Goal: Task Accomplishment & Management: Manage account settings

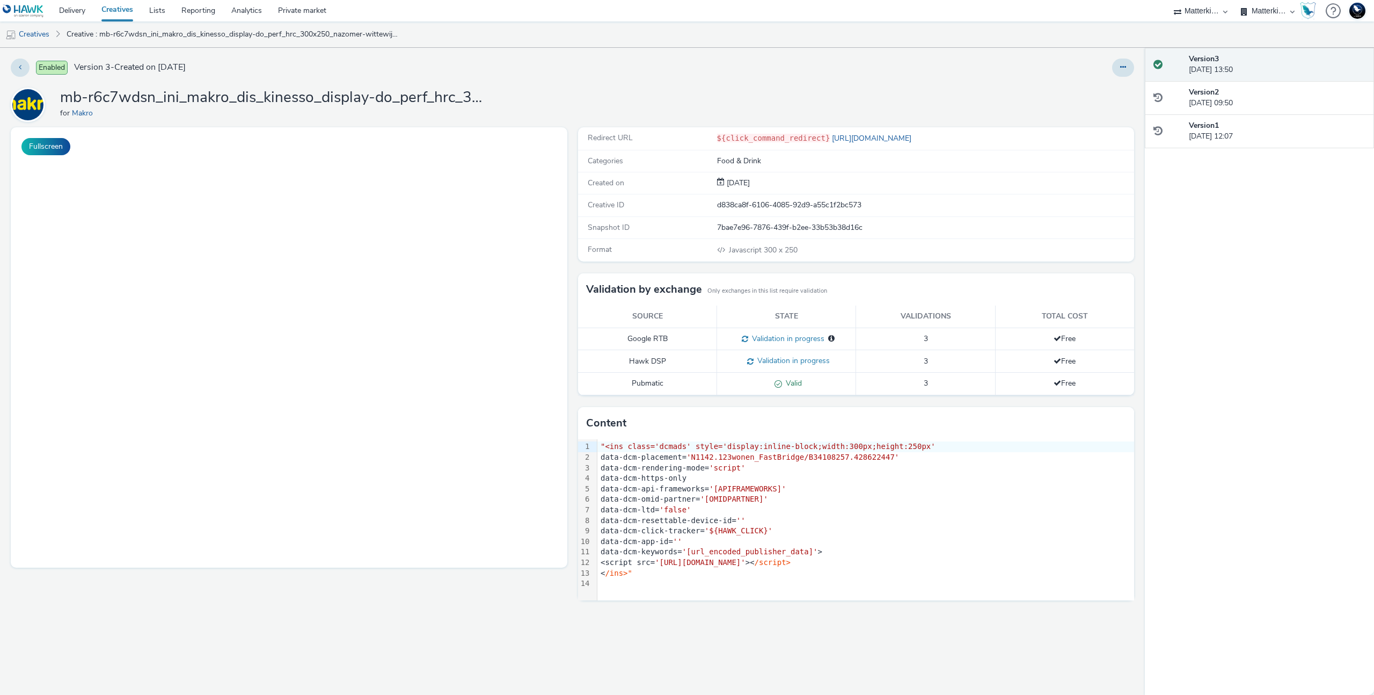
select select "d84d6561-18f3-4a65-9ed0-42618f513f94"
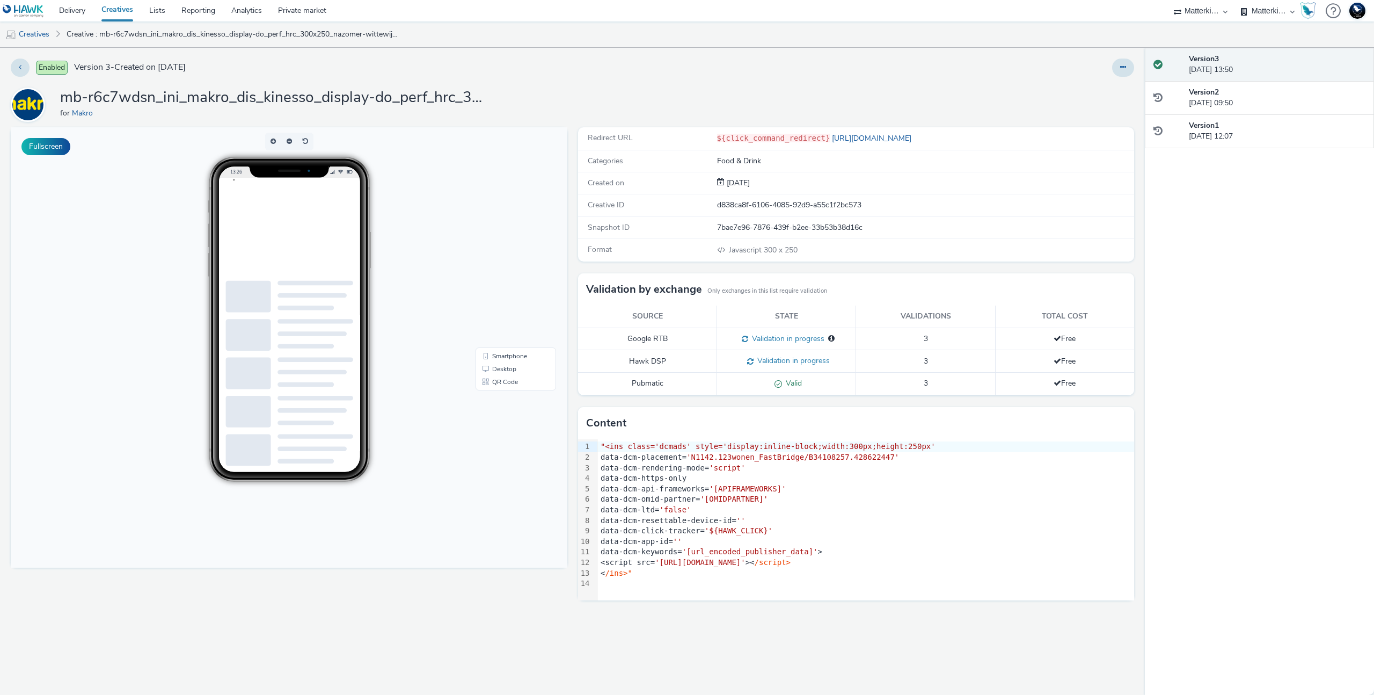
click at [702, 553] on span "'[url_encoded_publisher_data]'" at bounding box center [750, 551] width 136 height 9
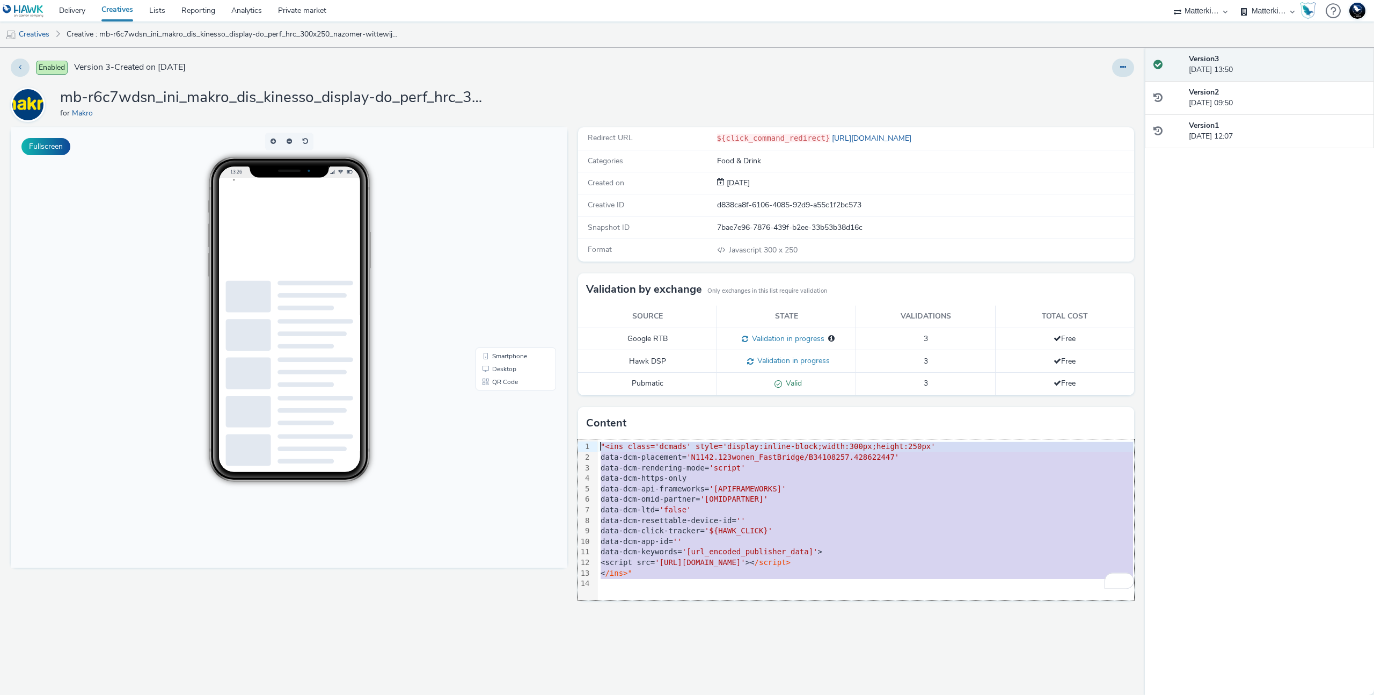
drag, startPoint x: 663, startPoint y: 579, endPoint x: 573, endPoint y: 439, distance: 167.1
click at [573, 439] on div "Redirect URL ${click_command_redirect} https://producten.makro.nl/ Categories F…" at bounding box center [854, 410] width 562 height 567
copy div ""<ins class='dcmads' style='display:inline-block;width:300px;height:250px' data…"
click at [811, 640] on div "Redirect URL ${click_command_redirect} https://producten.makro.nl/ Categories F…" at bounding box center [854, 410] width 562 height 567
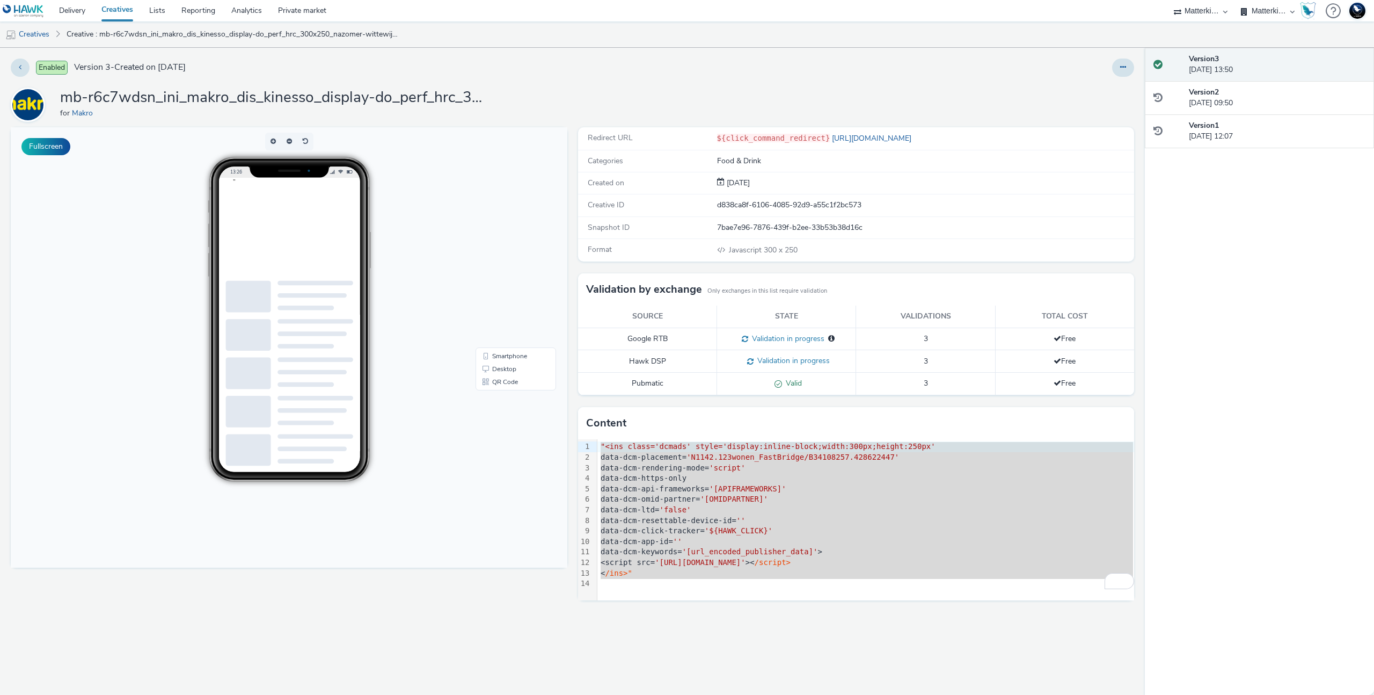
click at [928, 475] on div "data-dcm-https-only" at bounding box center [865, 478] width 537 height 11
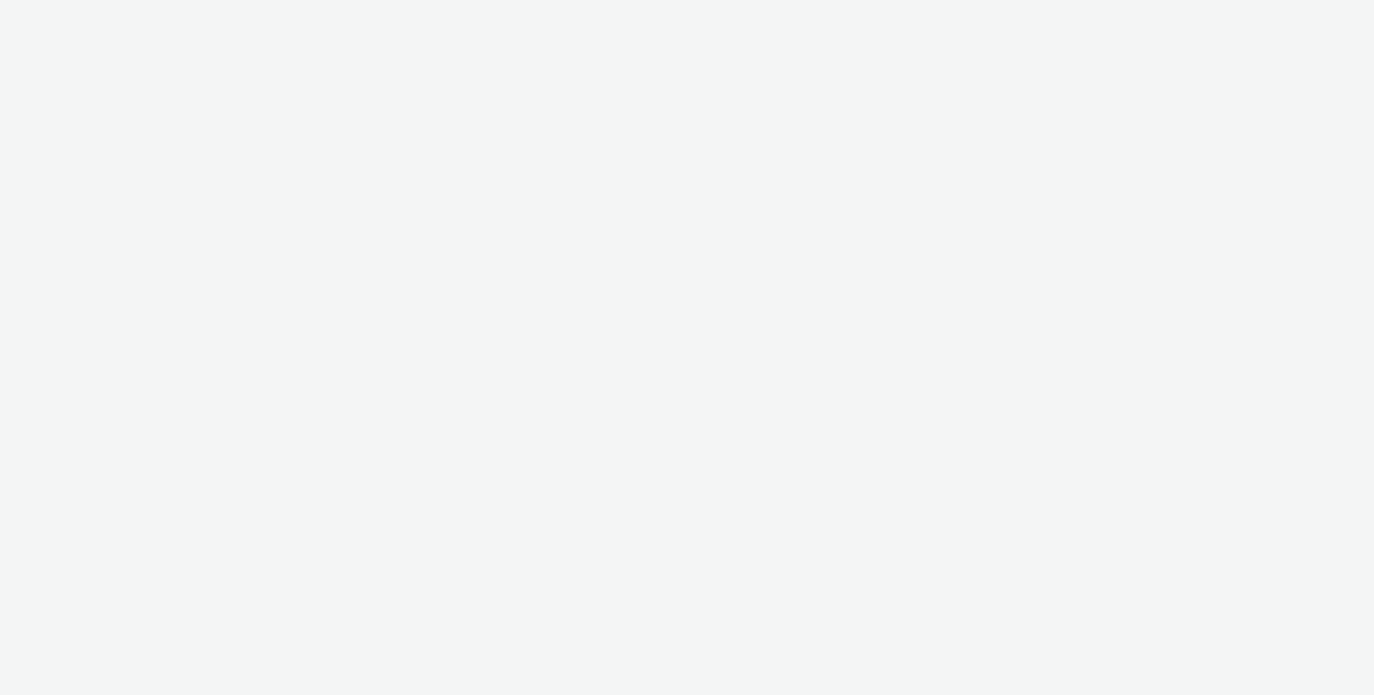
select select "d84d6561-18f3-4a65-9ed0-42618f513f94"
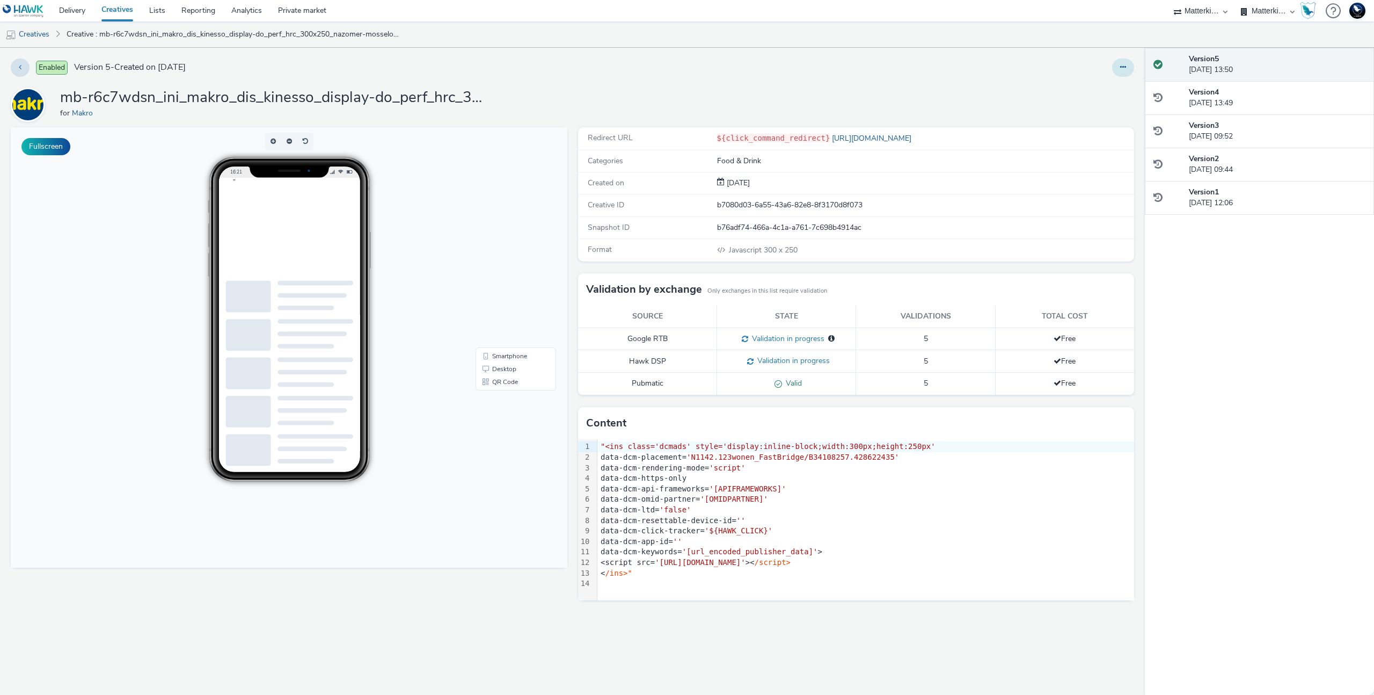
click at [1115, 68] on button at bounding box center [1123, 68] width 22 height 18
click at [1089, 93] on link "Edit" at bounding box center [1094, 88] width 81 height 21
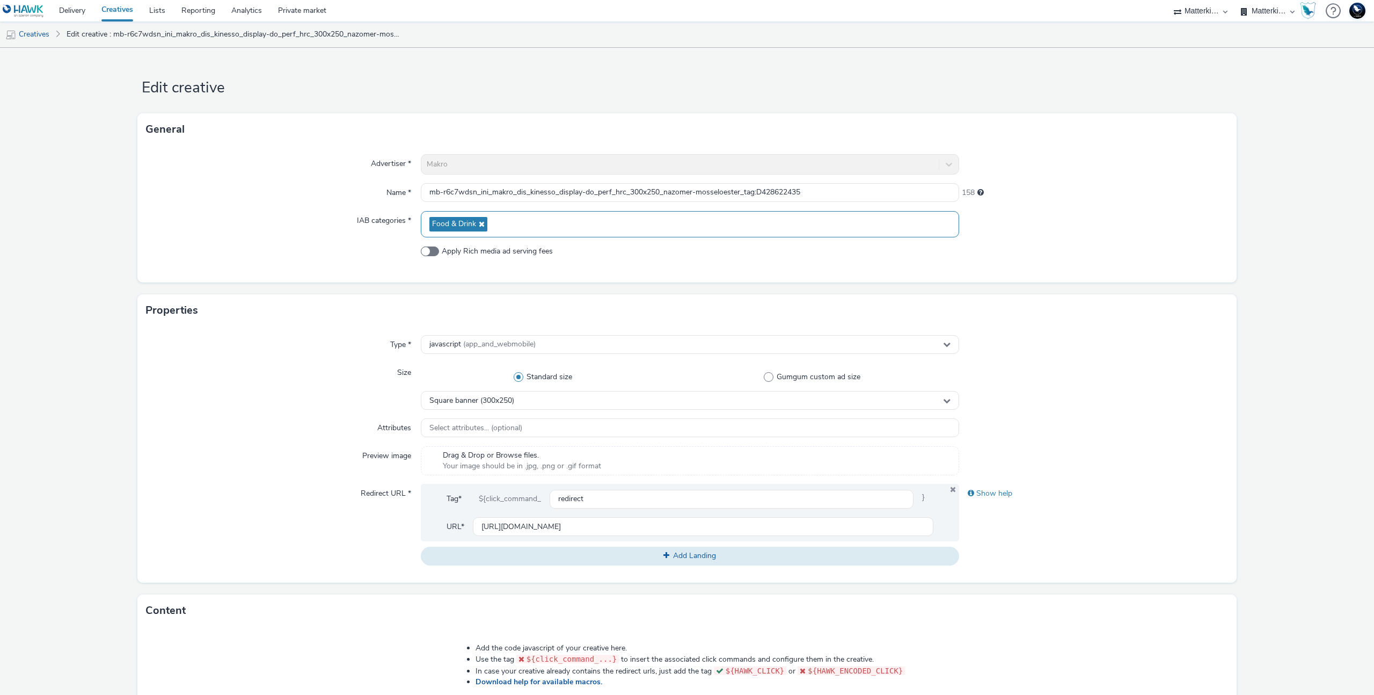
click at [513, 223] on div "Food & Drink" at bounding box center [690, 224] width 538 height 26
click at [496, 249] on input "text" at bounding box center [689, 250] width 537 height 19
type input "b"
checkbox input "false"
checkbox input "true"
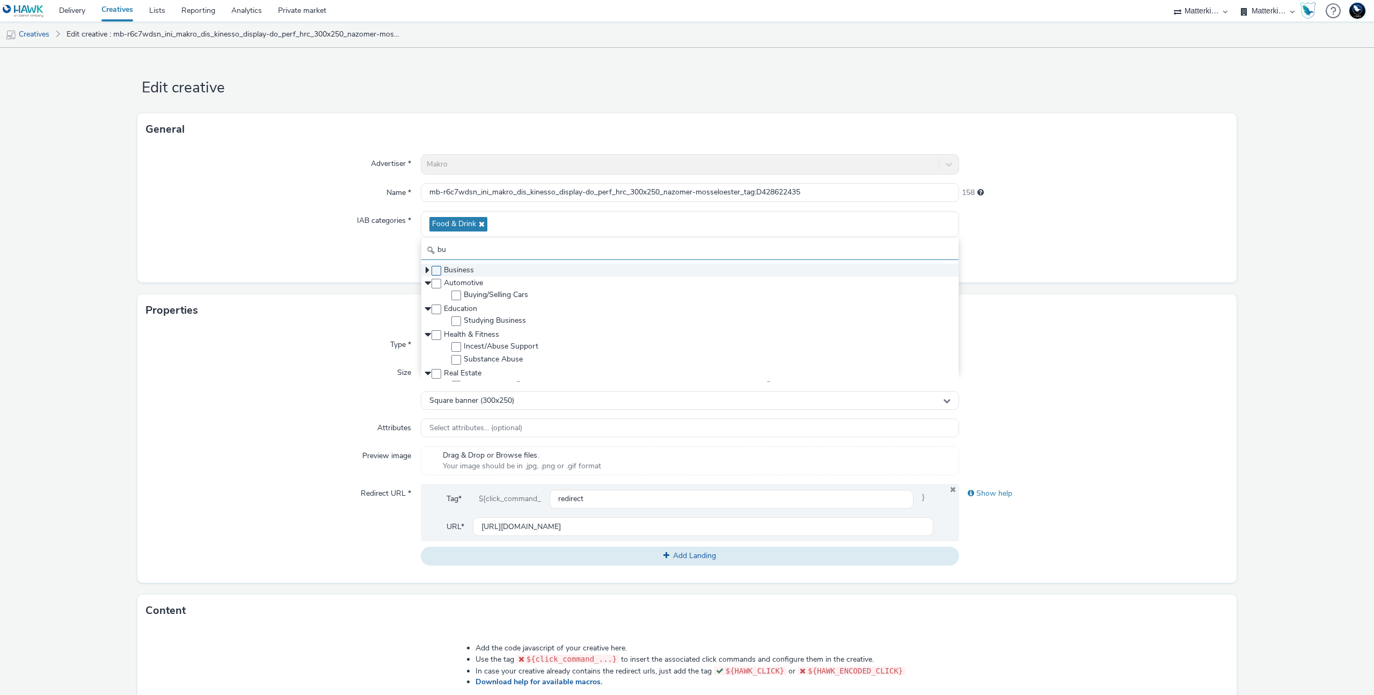
type input "bu"
click at [432, 267] on span at bounding box center [437, 271] width 10 height 10
checkbox input "true"
click at [377, 258] on div at bounding box center [283, 255] width 275 height 19
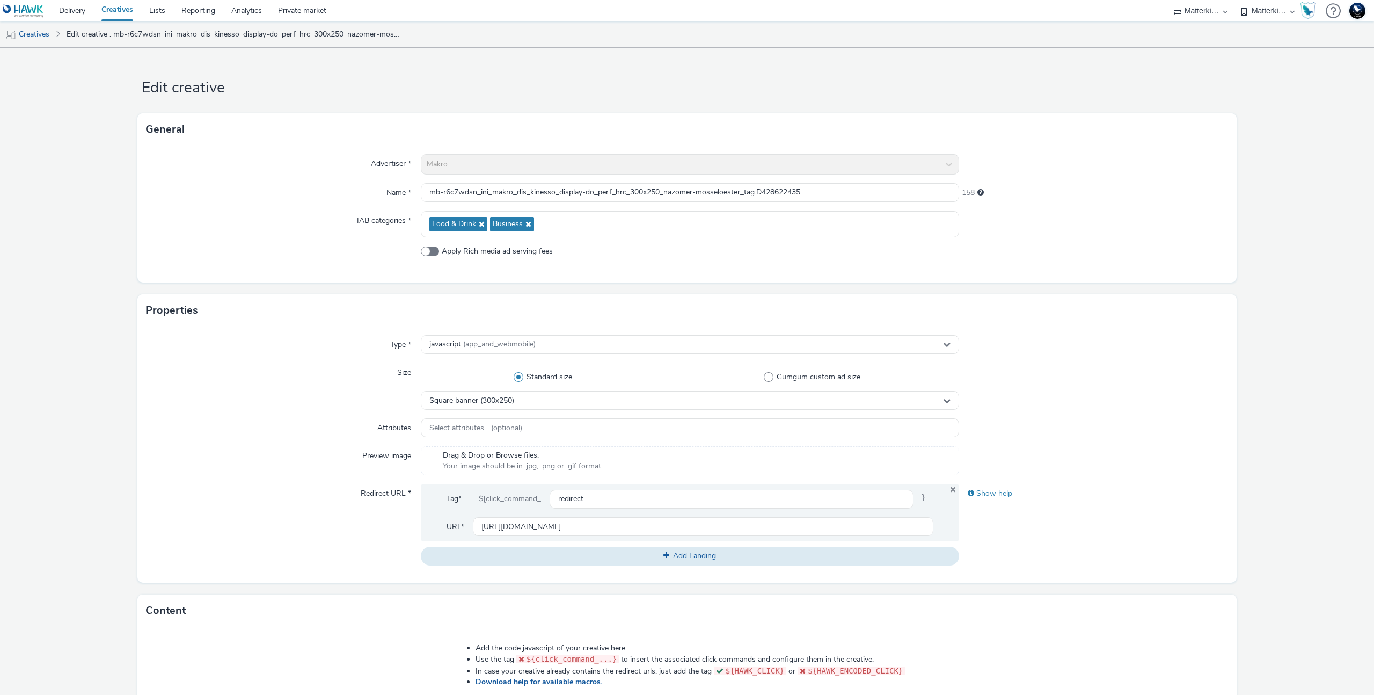
scroll to position [262, 0]
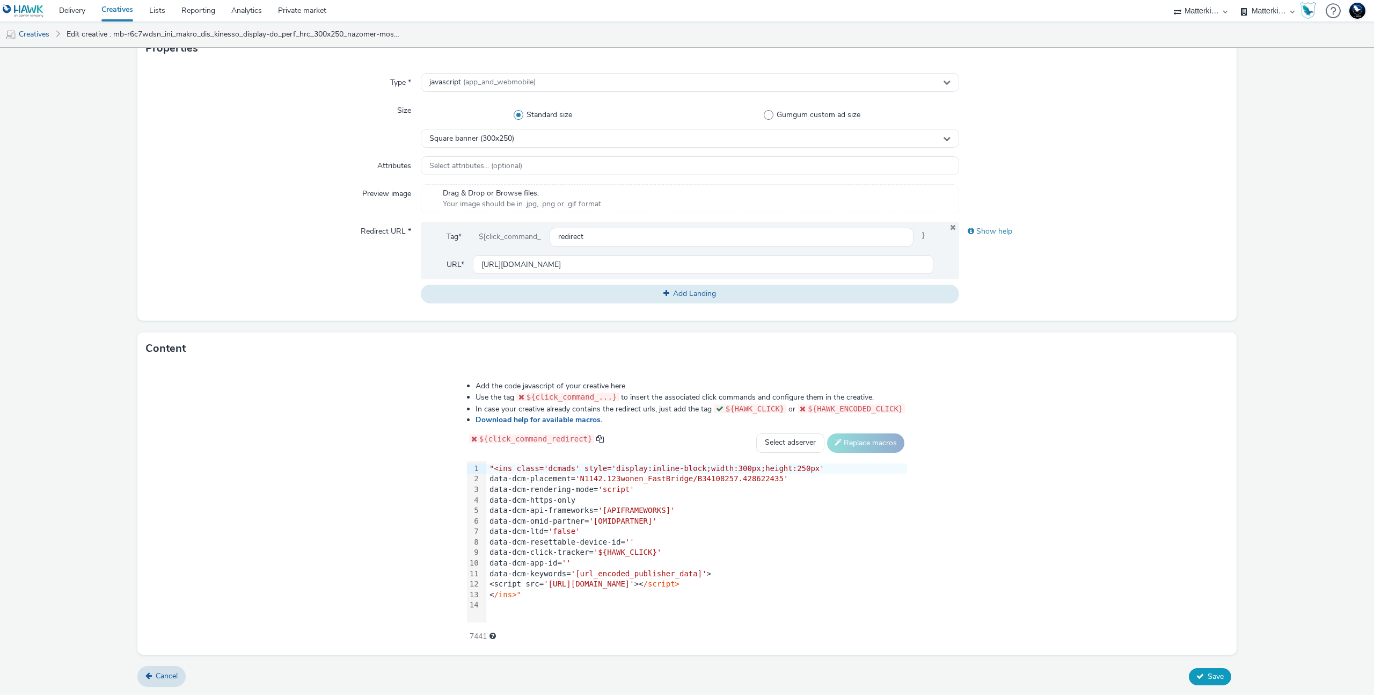
click at [1208, 678] on span "Save" at bounding box center [1216, 676] width 16 height 10
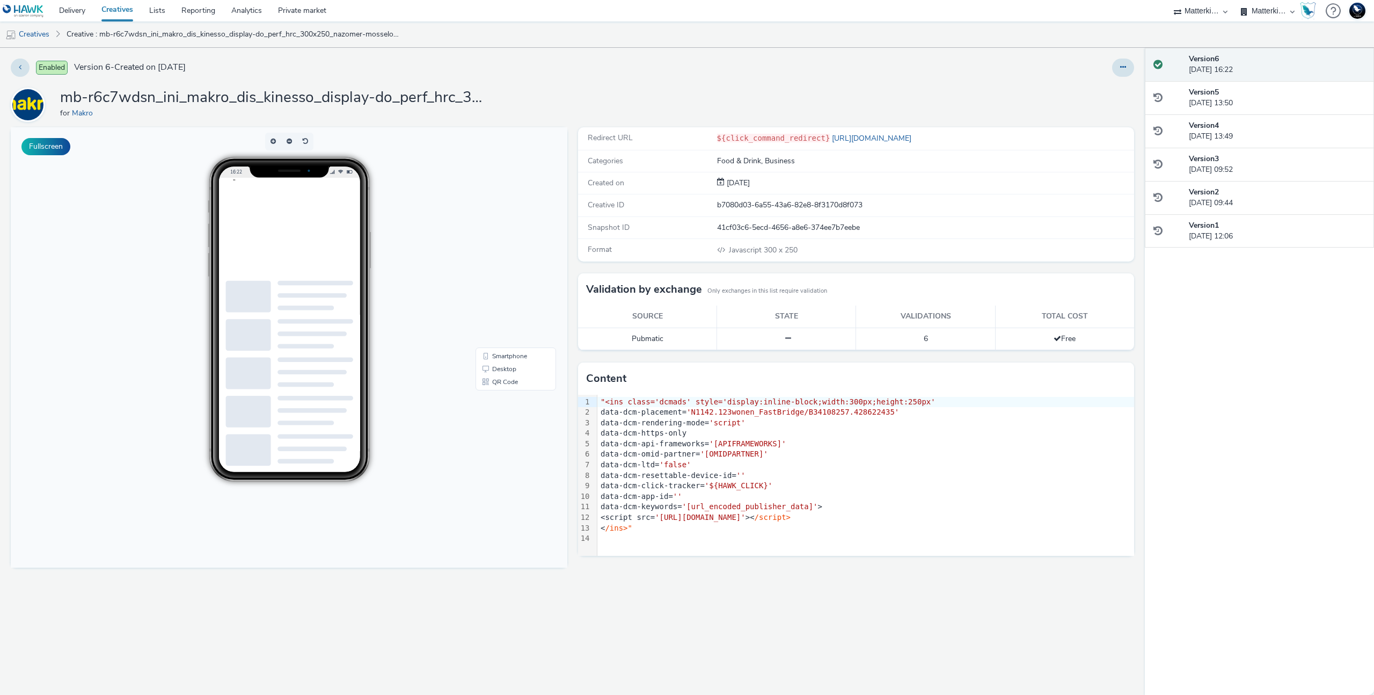
click at [608, 403] on span ""<ins class='dcmads' style='display:inline-block;width:300px;height:250px'" at bounding box center [768, 401] width 335 height 9
click at [608, 402] on span ""<ins class='dcmads' style='display:inline-block;width:300px;height:250px'" at bounding box center [768, 401] width 335 height 9
click at [1051, 470] on div "data-dcm-resettable-device-id= ''" at bounding box center [865, 475] width 537 height 11
click at [1126, 83] on div "Enabled Version 6 - Created on 05 September 2025 mb-r6c7wdsn_ini_makro_dis_kine…" at bounding box center [572, 371] width 1145 height 647
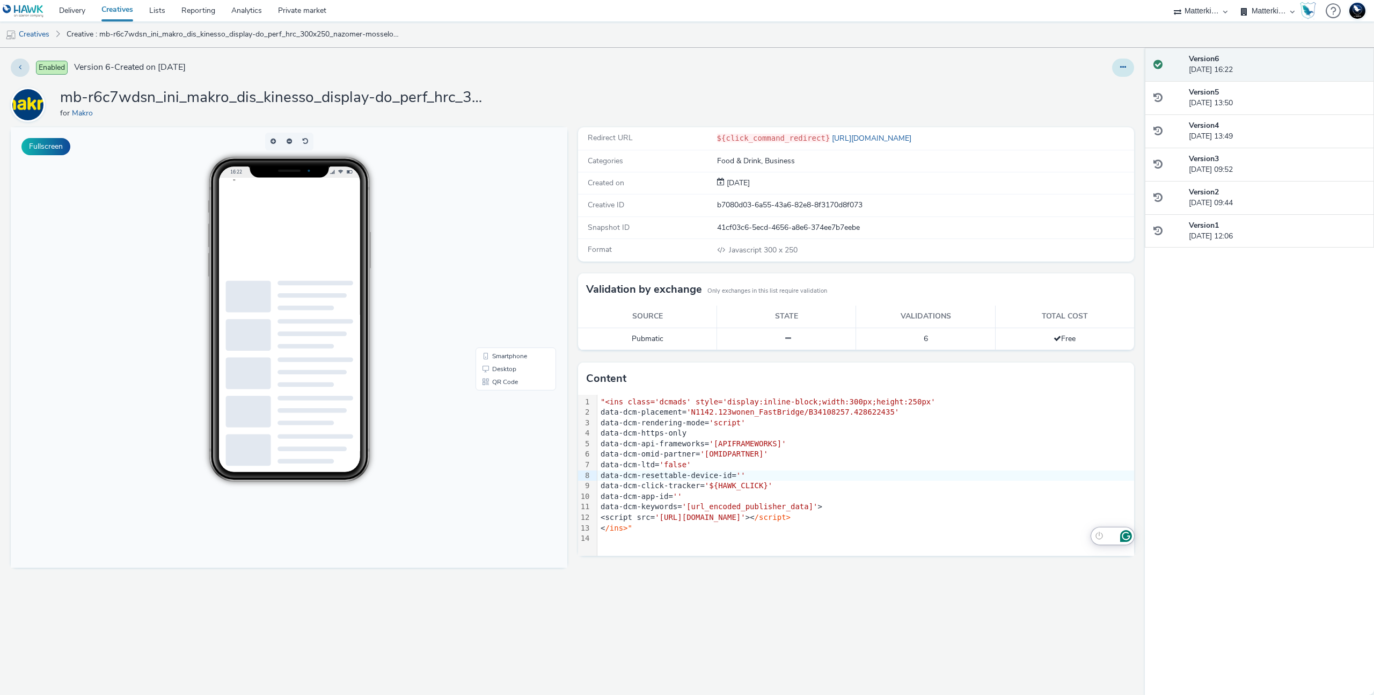
click at [1121, 69] on icon at bounding box center [1123, 67] width 6 height 8
click at [1118, 84] on link "Edit" at bounding box center [1094, 88] width 81 height 21
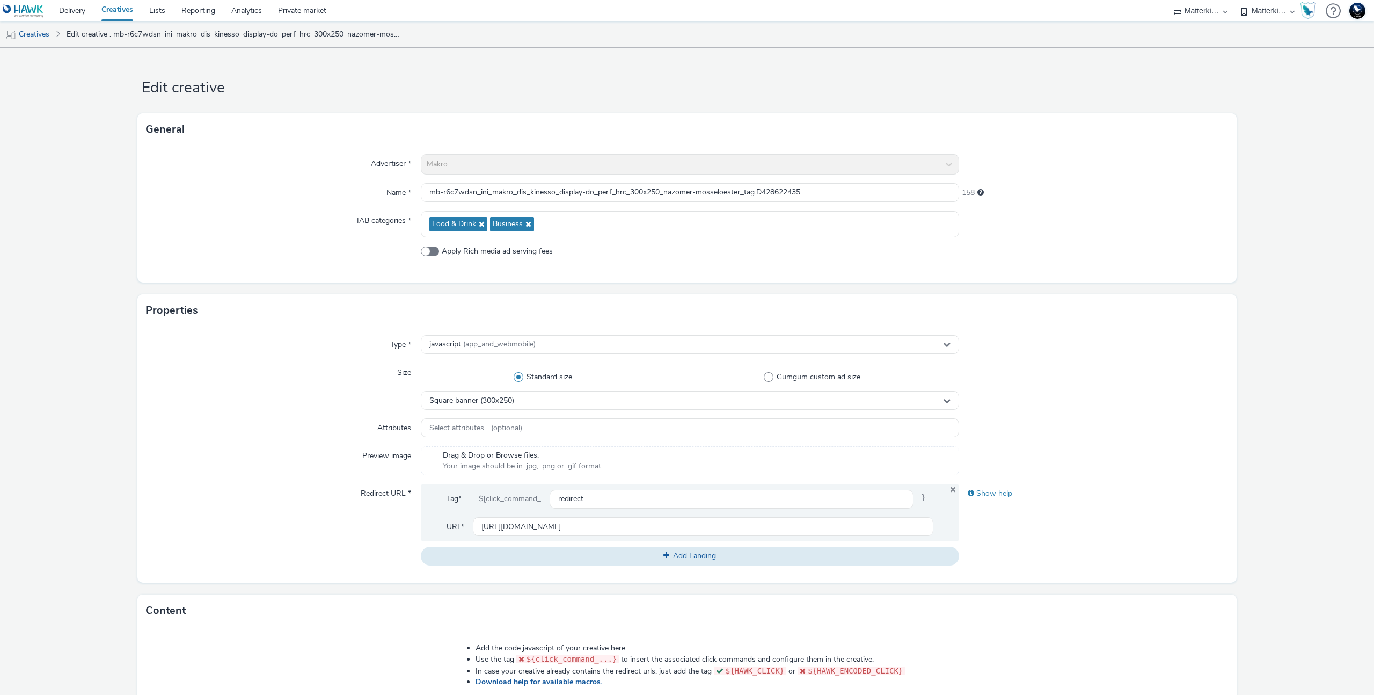
scroll to position [262, 0]
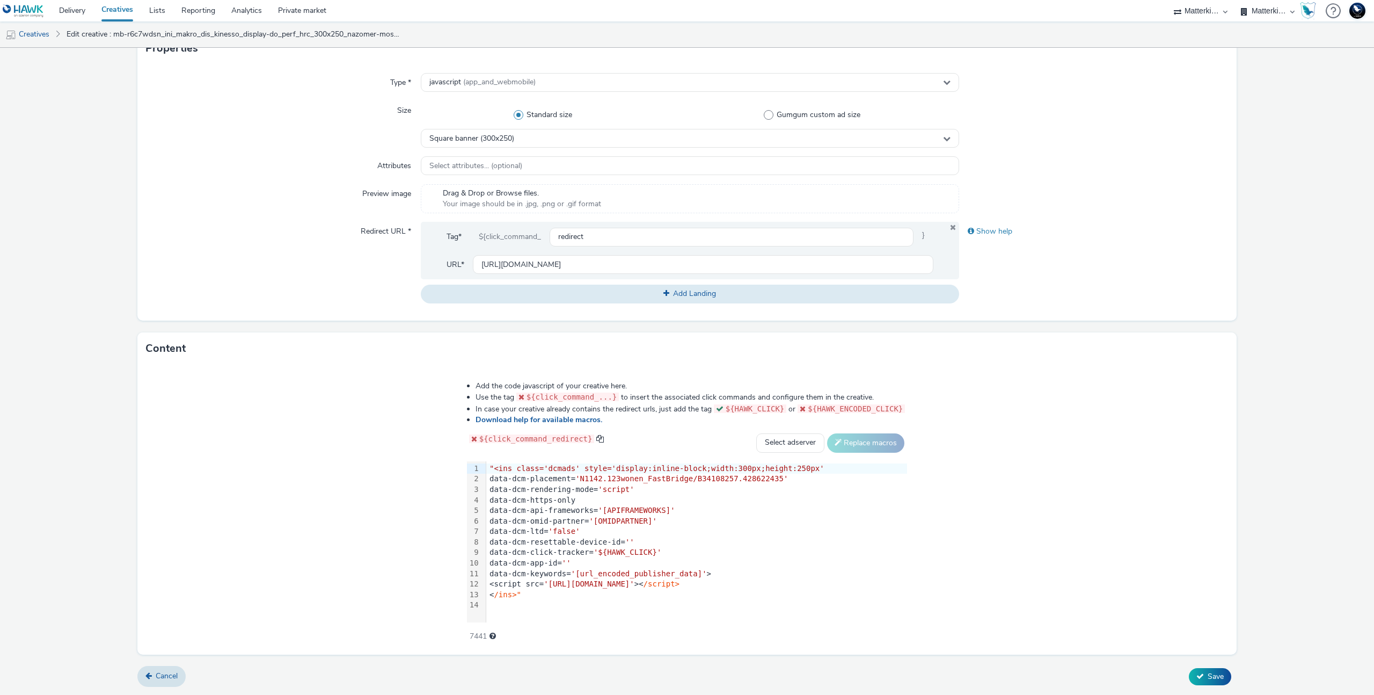
click at [497, 467] on span ""<ins class='dcmads' style='display:inline-block;width:300px;height:250px'" at bounding box center [657, 468] width 335 height 9
click at [846, 594] on div "< /ins>"" at bounding box center [696, 594] width 421 height 11
click at [607, 607] on div "To enrich screen reader interactions, please activate Accessibility in Grammarl…" at bounding box center [696, 605] width 421 height 11
click at [1208, 672] on span "Save" at bounding box center [1216, 676] width 16 height 10
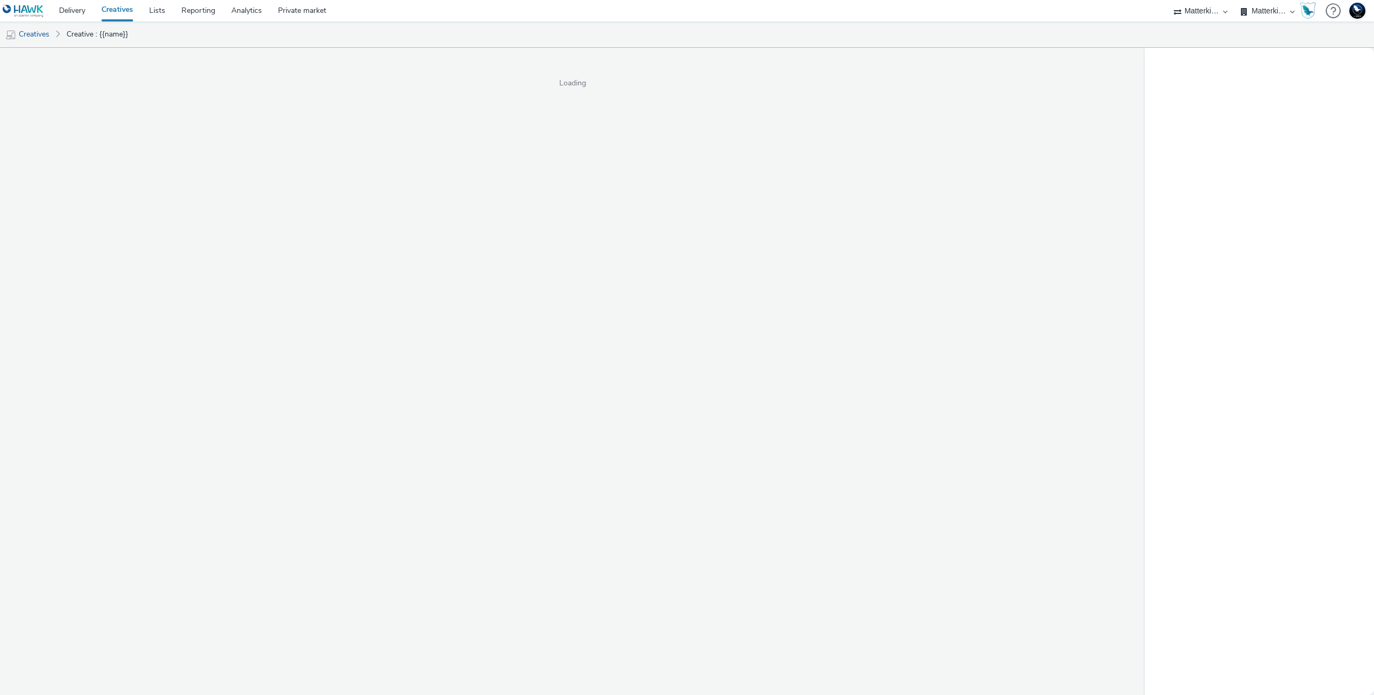
select select "d84d6561-18f3-4a65-9ed0-42618f513f94"
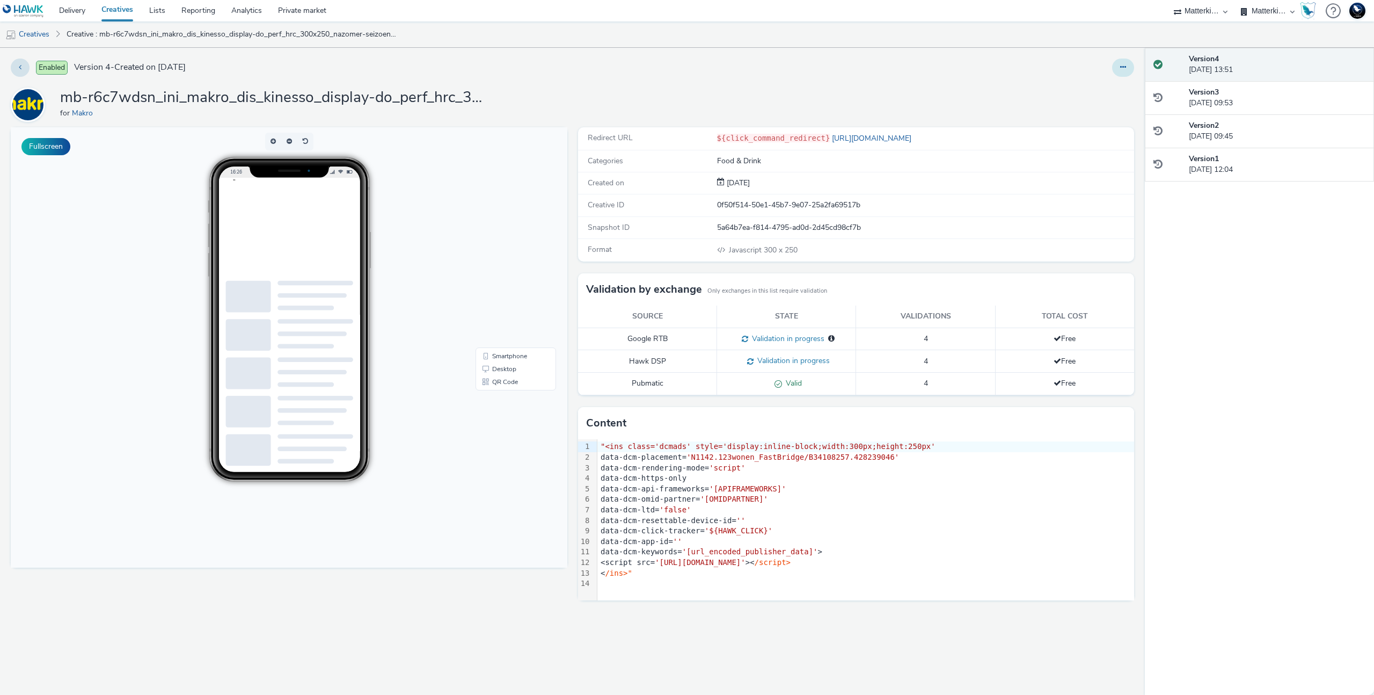
click at [1118, 65] on button at bounding box center [1123, 68] width 22 height 18
click at [1093, 85] on link "Edit" at bounding box center [1094, 88] width 81 height 21
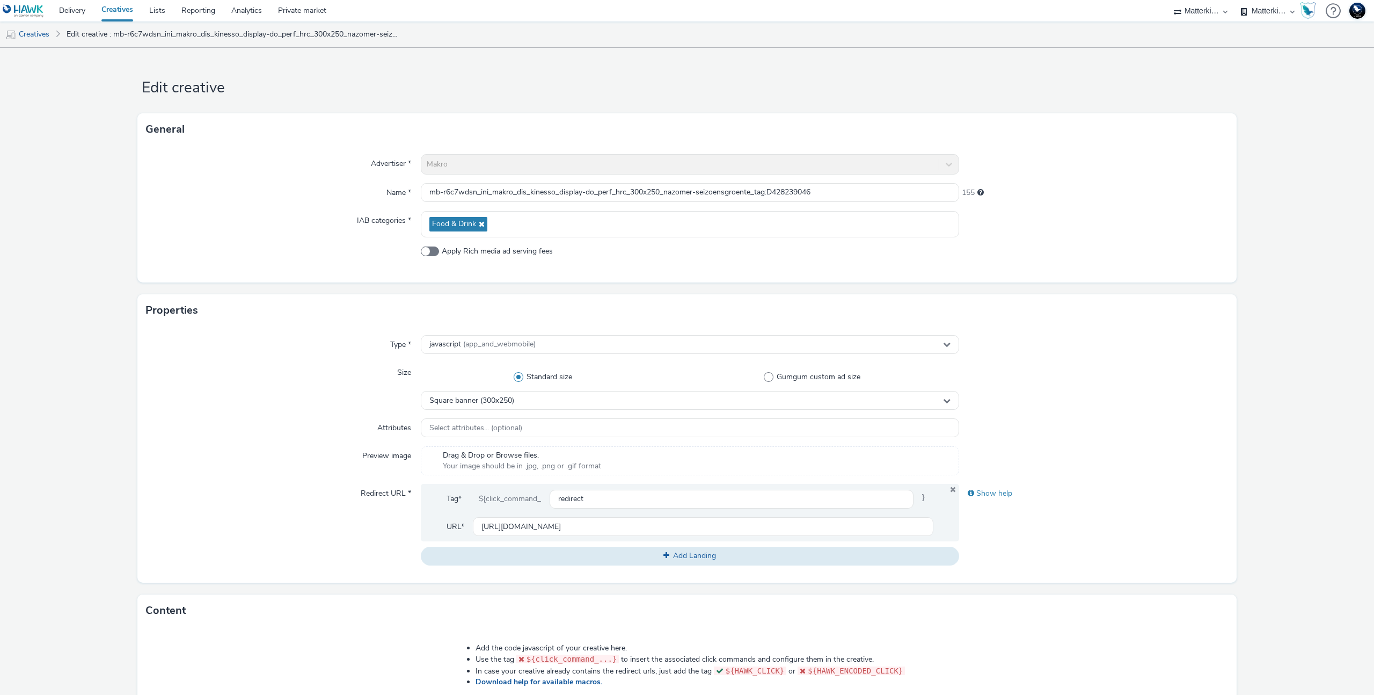
scroll to position [262, 0]
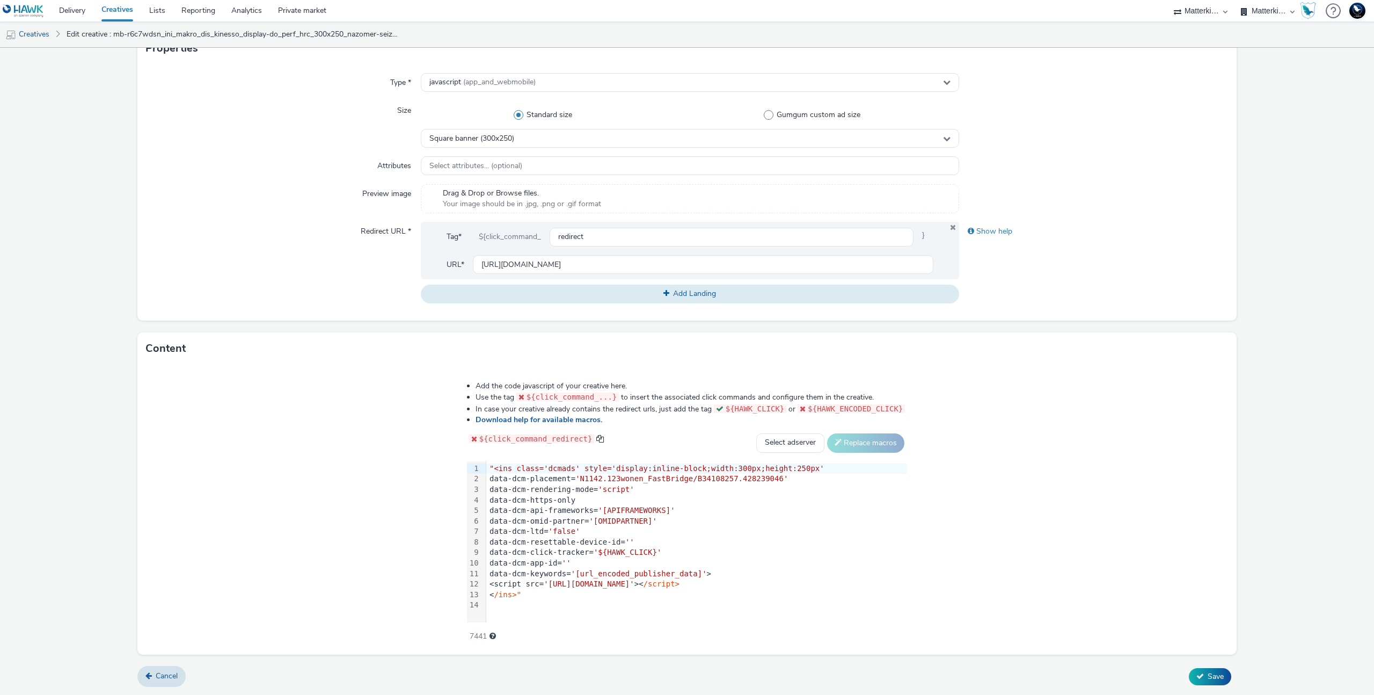
click at [490, 466] on span ""<ins class='dcmads' style='display:inline-block;width:300px;height:250px'" at bounding box center [657, 468] width 335 height 9
click at [570, 591] on div "< /ins>"" at bounding box center [696, 594] width 421 height 11
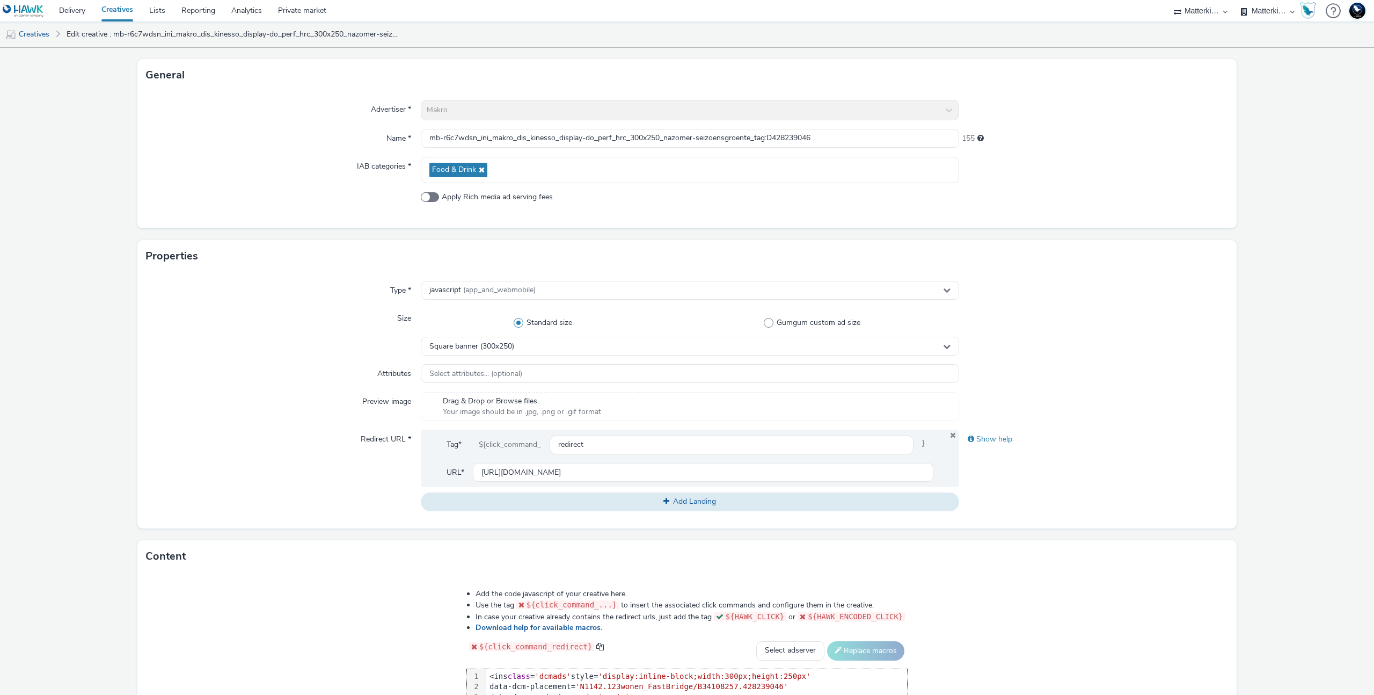
scroll to position [50, 0]
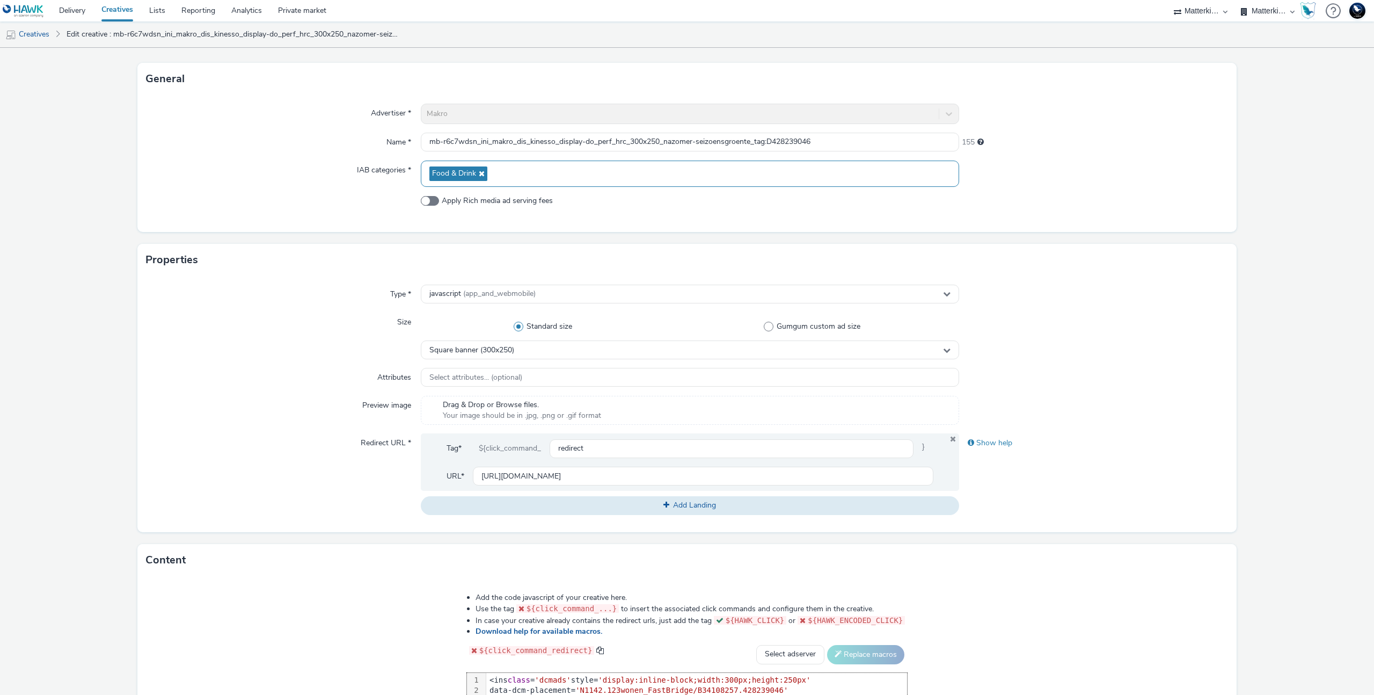
click at [499, 180] on div "Food & Drink" at bounding box center [690, 173] width 538 height 26
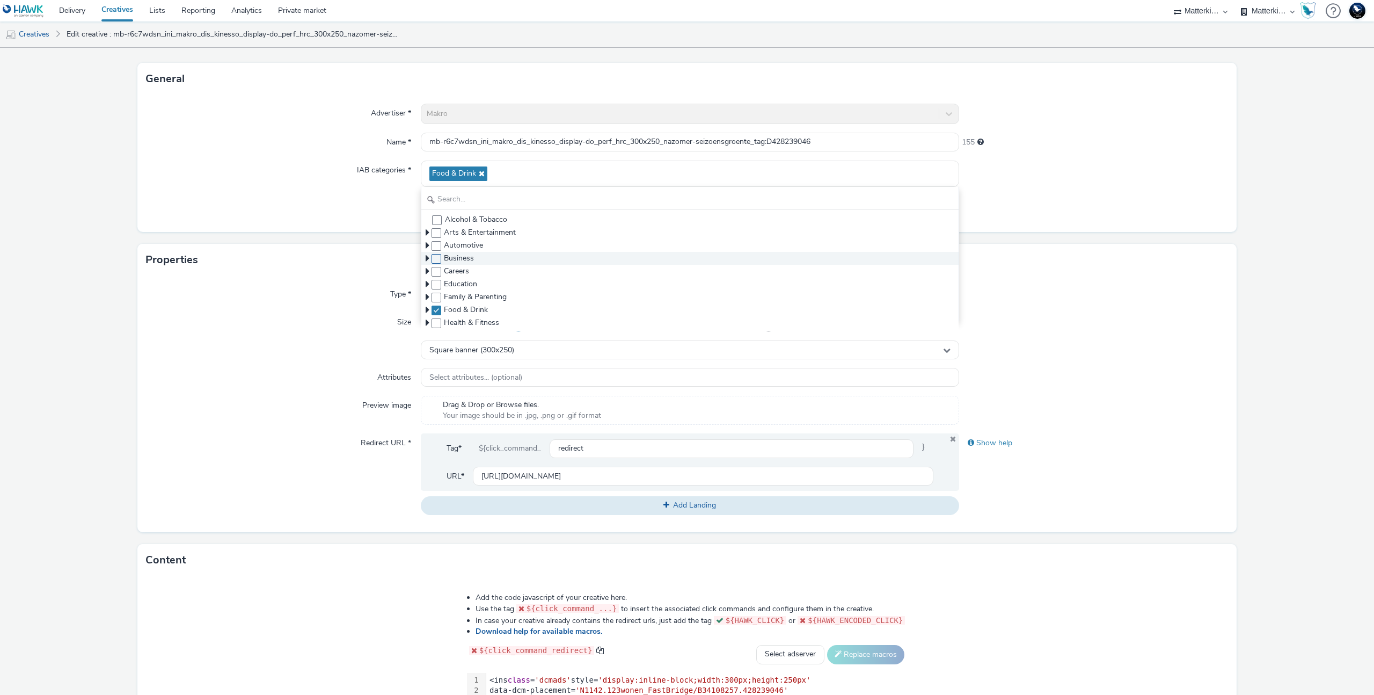
click at [434, 258] on span at bounding box center [437, 259] width 10 height 10
checkbox input "true"
click at [1064, 224] on div "Advertiser * Makro Name * mb-r6c7wdsn_ini_makro_dis_kinesso_display-do_perf_hrc…" at bounding box center [686, 163] width 1099 height 137
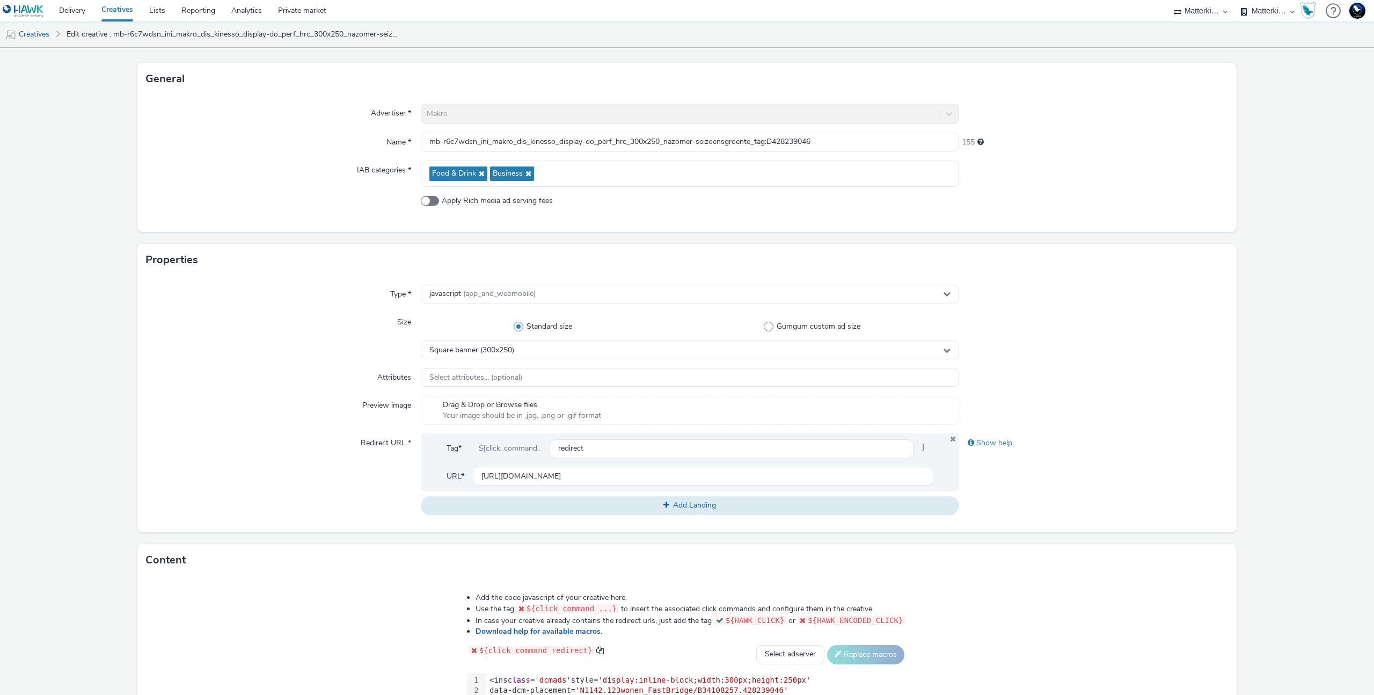
scroll to position [262, 0]
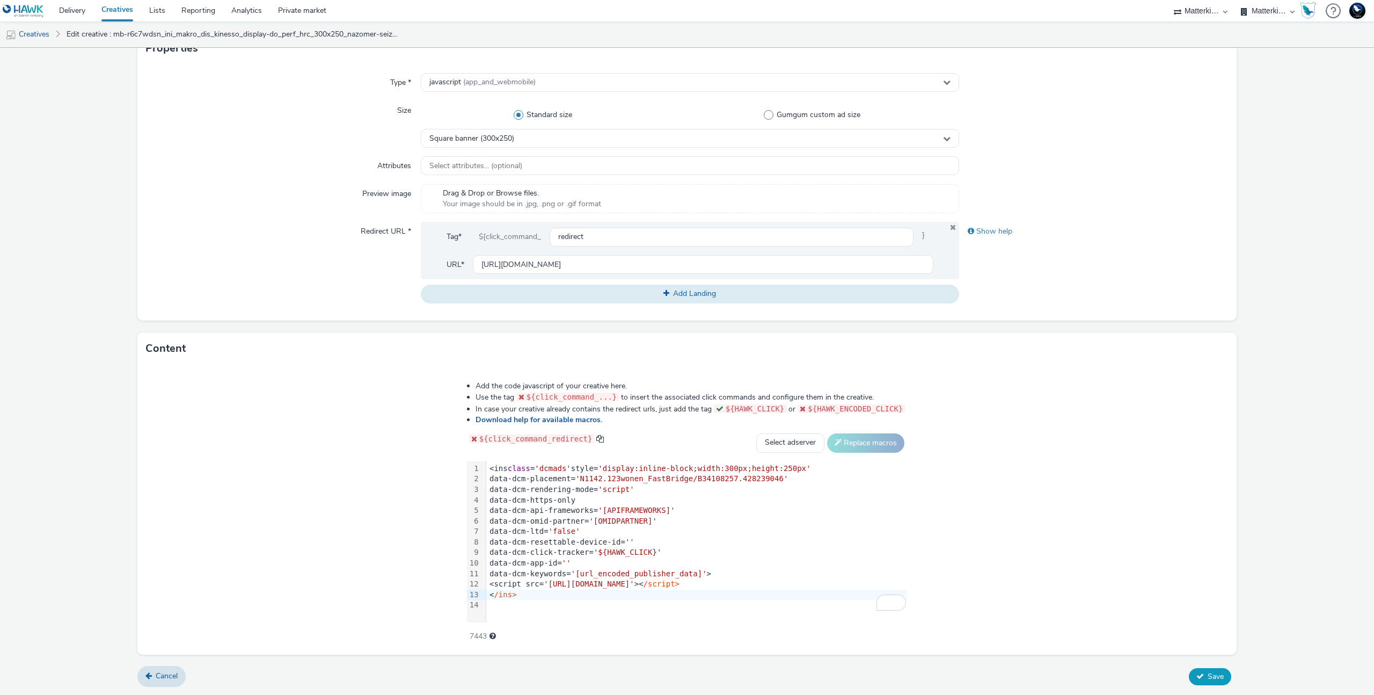
click at [1208, 678] on span "Save" at bounding box center [1216, 676] width 16 height 10
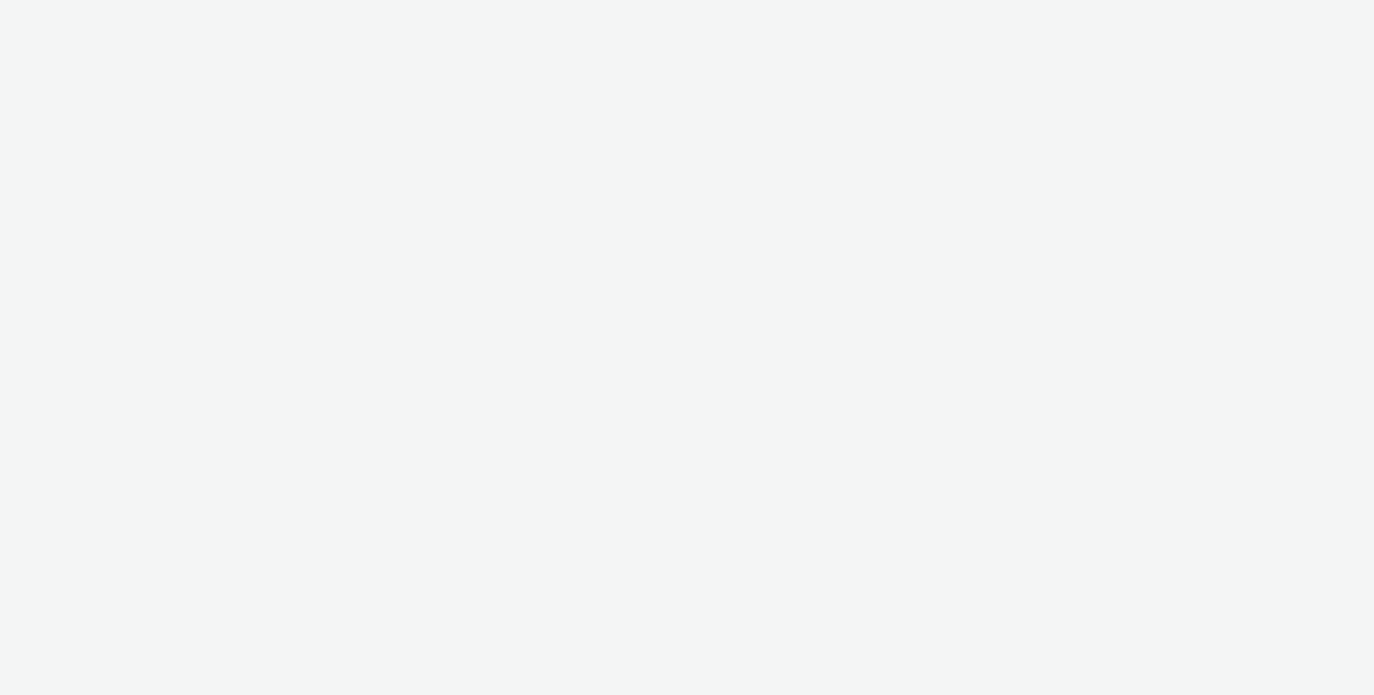
select select "d84d6561-18f3-4a65-9ed0-42618f513f94"
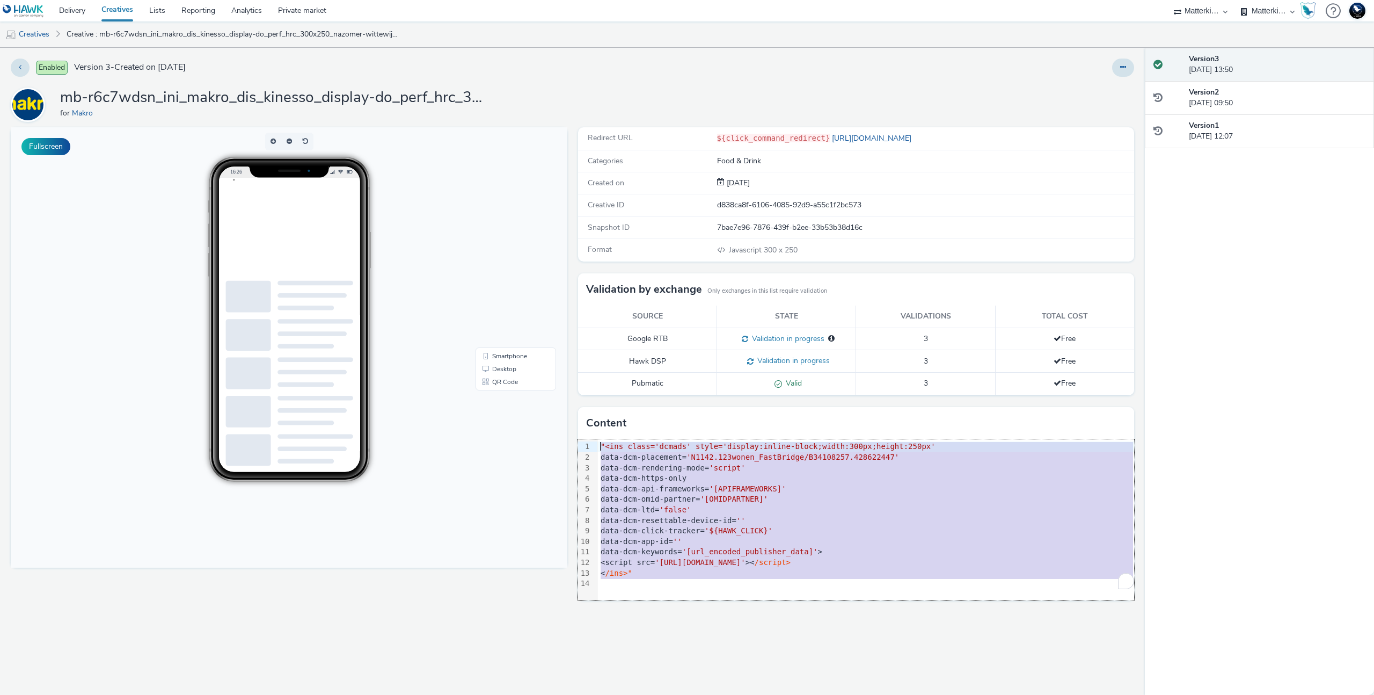
drag, startPoint x: 642, startPoint y: 579, endPoint x: 585, endPoint y: 412, distance: 176.5
click at [585, 412] on div "Content 99 1 2 3 4 5 6 7 8 9 10 11 12 13 14 › "<ins class='dcmads' style='displ…" at bounding box center [856, 503] width 557 height 193
click at [602, 448] on span ""<ins class='dcmads' style='display:inline-block;width:300px;height:250px'" at bounding box center [768, 446] width 335 height 9
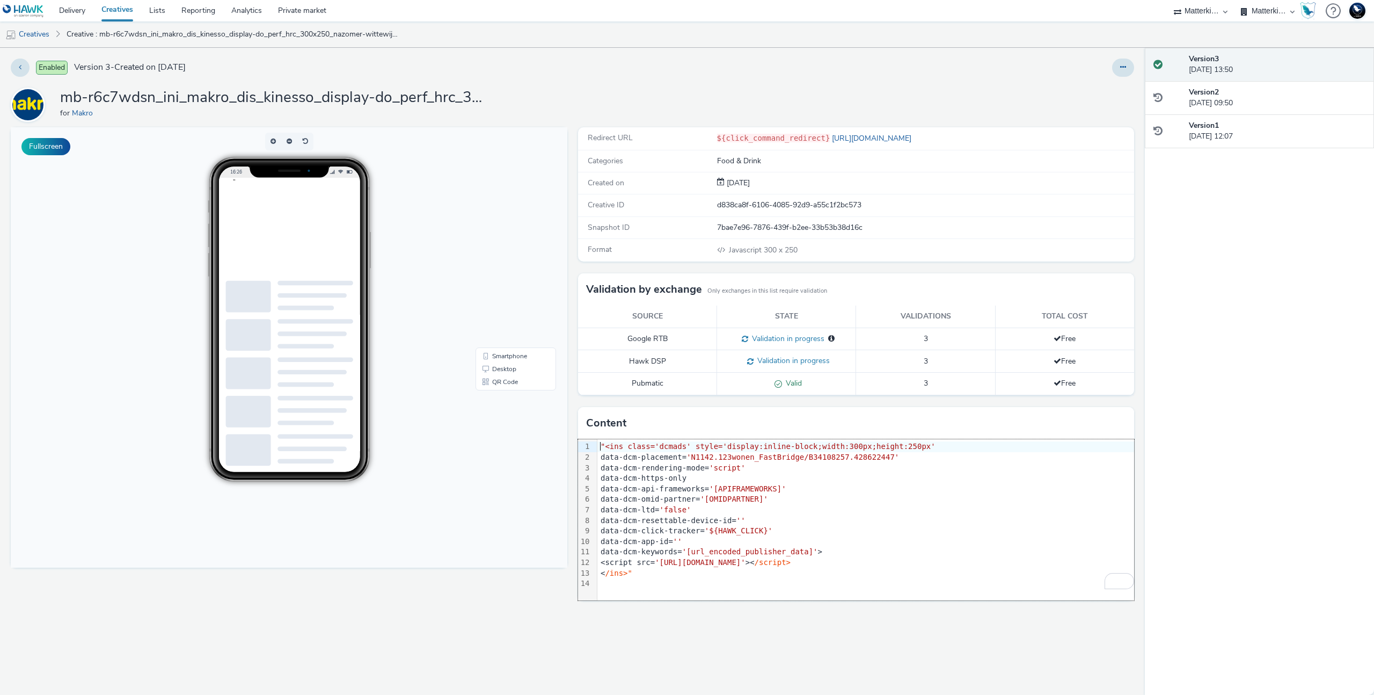
click at [605, 448] on span ""<ins class='dcmads' style='display:inline-block;width:300px;height:250px'" at bounding box center [768, 446] width 335 height 9
click at [637, 471] on div "data-dcm-rendering-mode= 'script'" at bounding box center [865, 468] width 537 height 11
click at [609, 444] on span ""<ins class='dcmads' style='display:inline-block;width:300px;height:250px'" at bounding box center [768, 446] width 335 height 9
click at [1139, 62] on div "Enabled Version 3 - Created on 05 September 2025 mb-r6c7wdsn_ini_makro_dis_kine…" at bounding box center [572, 371] width 1145 height 647
click at [1134, 62] on div "Enabled Version 3 - Created on 05 September 2025 mb-r6c7wdsn_ini_makro_dis_kine…" at bounding box center [572, 371] width 1145 height 647
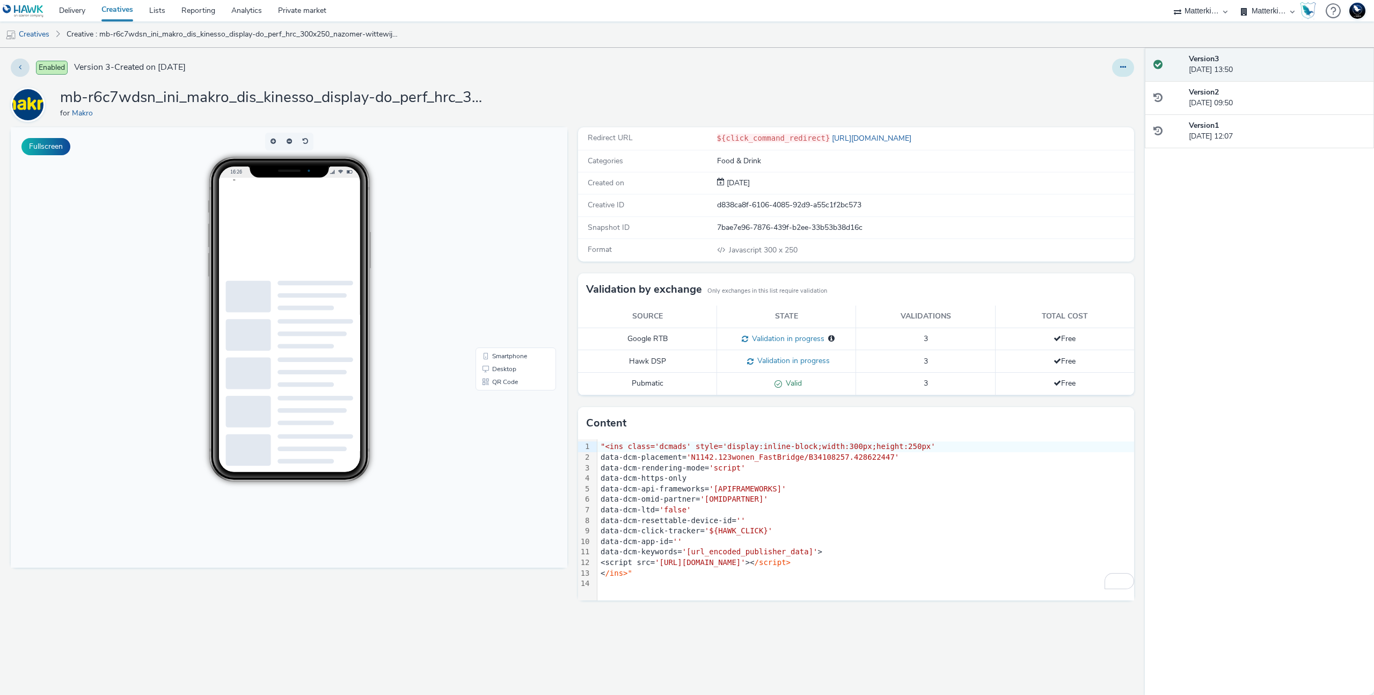
click at [1123, 66] on icon at bounding box center [1123, 67] width 6 height 8
click at [1112, 87] on link "Edit" at bounding box center [1094, 88] width 81 height 21
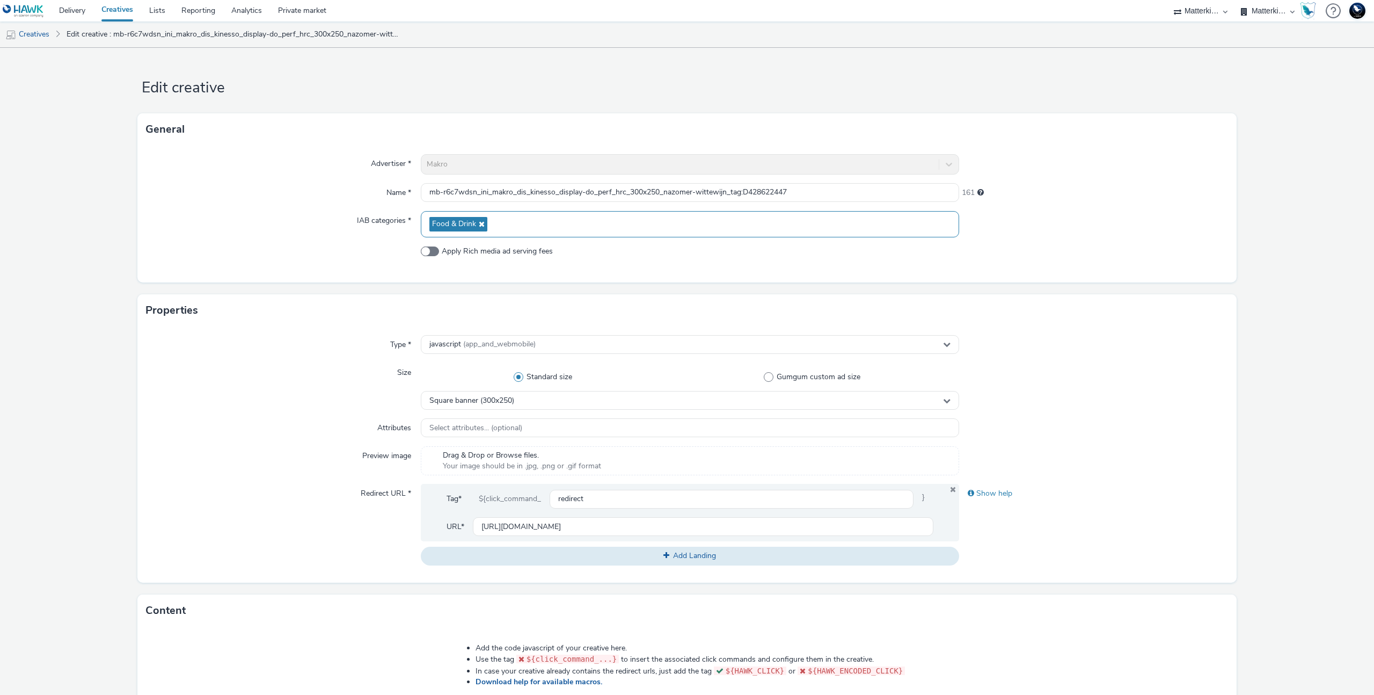
click at [510, 225] on div "Food & Drink" at bounding box center [690, 224] width 538 height 26
click at [433, 306] on span at bounding box center [437, 309] width 10 height 10
checkbox input "true"
click at [979, 232] on div at bounding box center [1093, 224] width 269 height 26
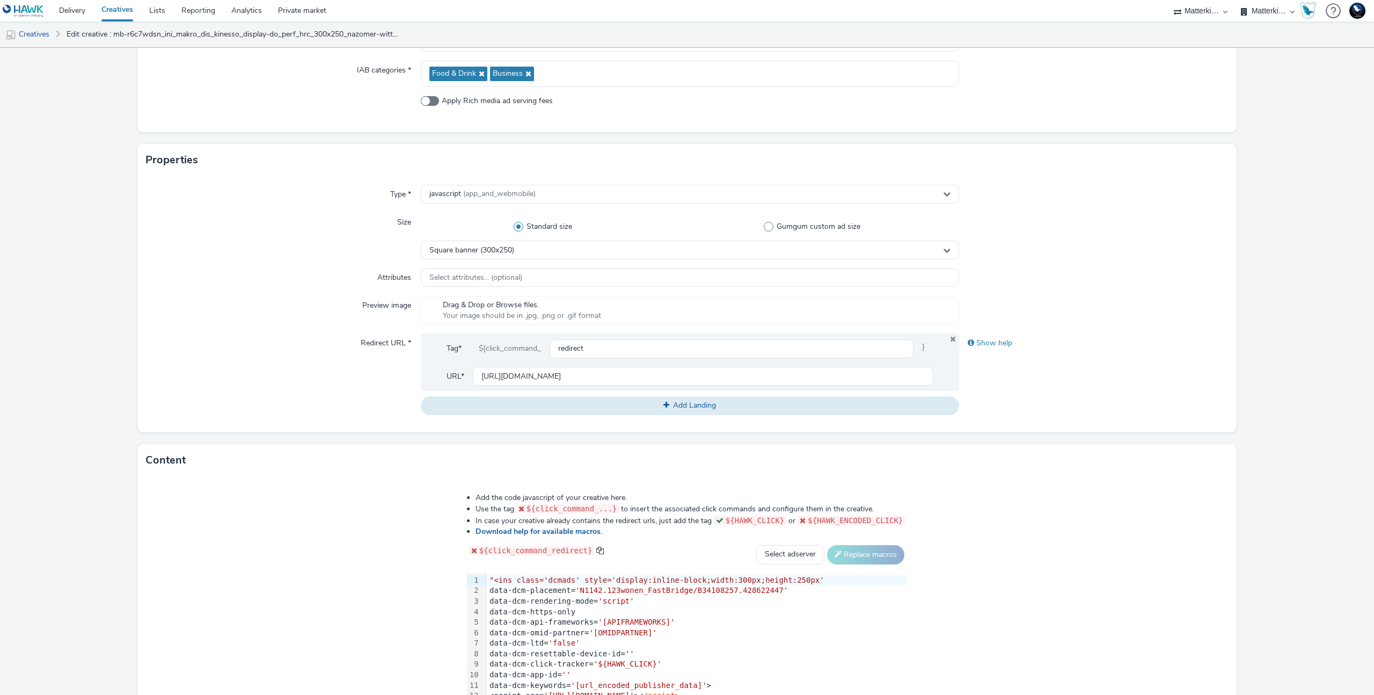
scroll to position [262, 0]
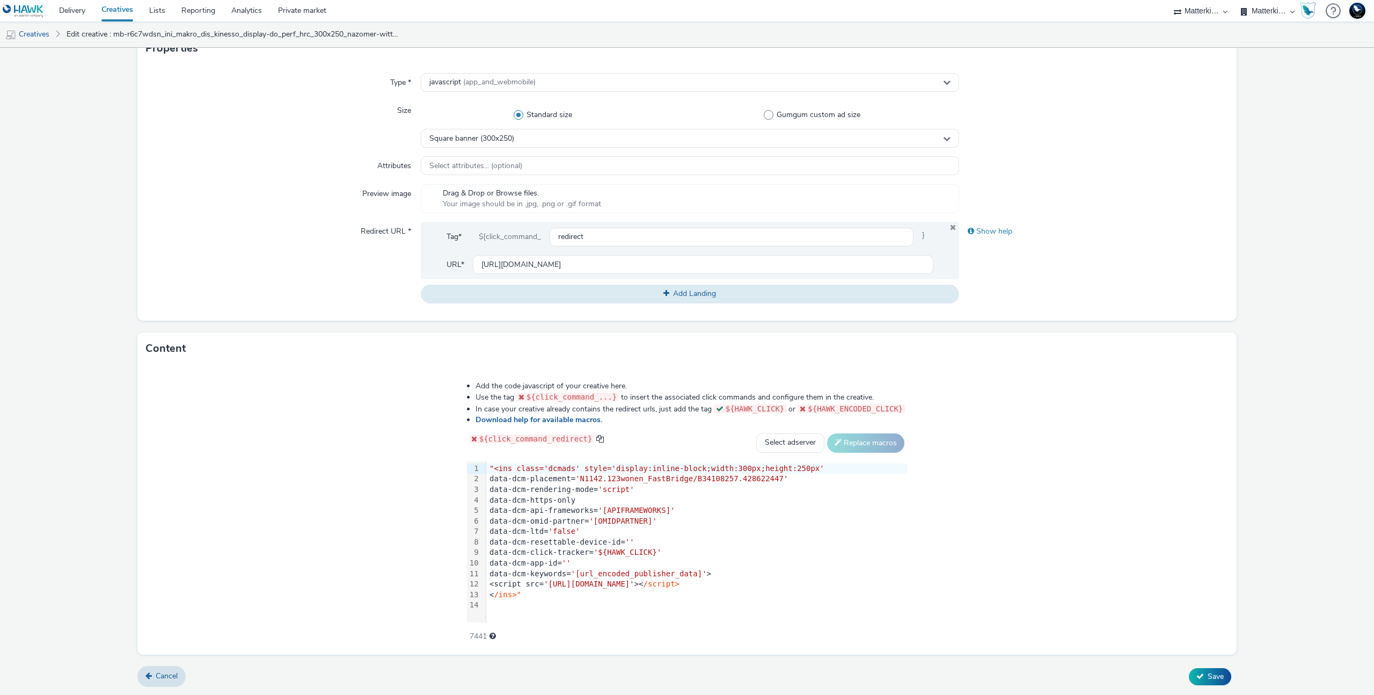
click at [503, 478] on div "data-dcm-placement= 'N1142.123wonen_FastBridge/B34108257.428622447'" at bounding box center [696, 478] width 421 height 11
click at [489, 462] on div ""<ins class='dcmads' style='display:inline-block;width:300px;height:250px' data…" at bounding box center [696, 536] width 421 height 151
click at [532, 593] on div "< /ins>"" at bounding box center [696, 594] width 421 height 11
click at [1196, 672] on button "Save" at bounding box center [1210, 676] width 42 height 17
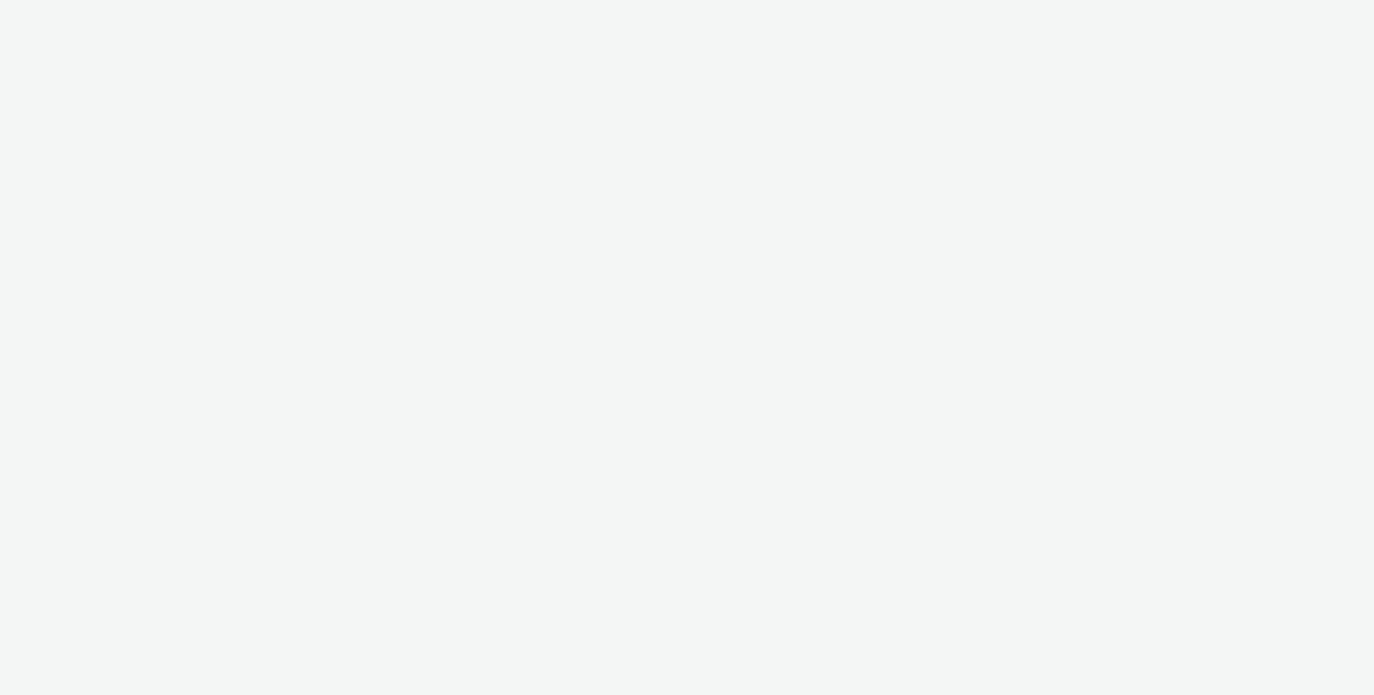
select select "d84d6561-18f3-4a65-9ed0-42618f513f94"
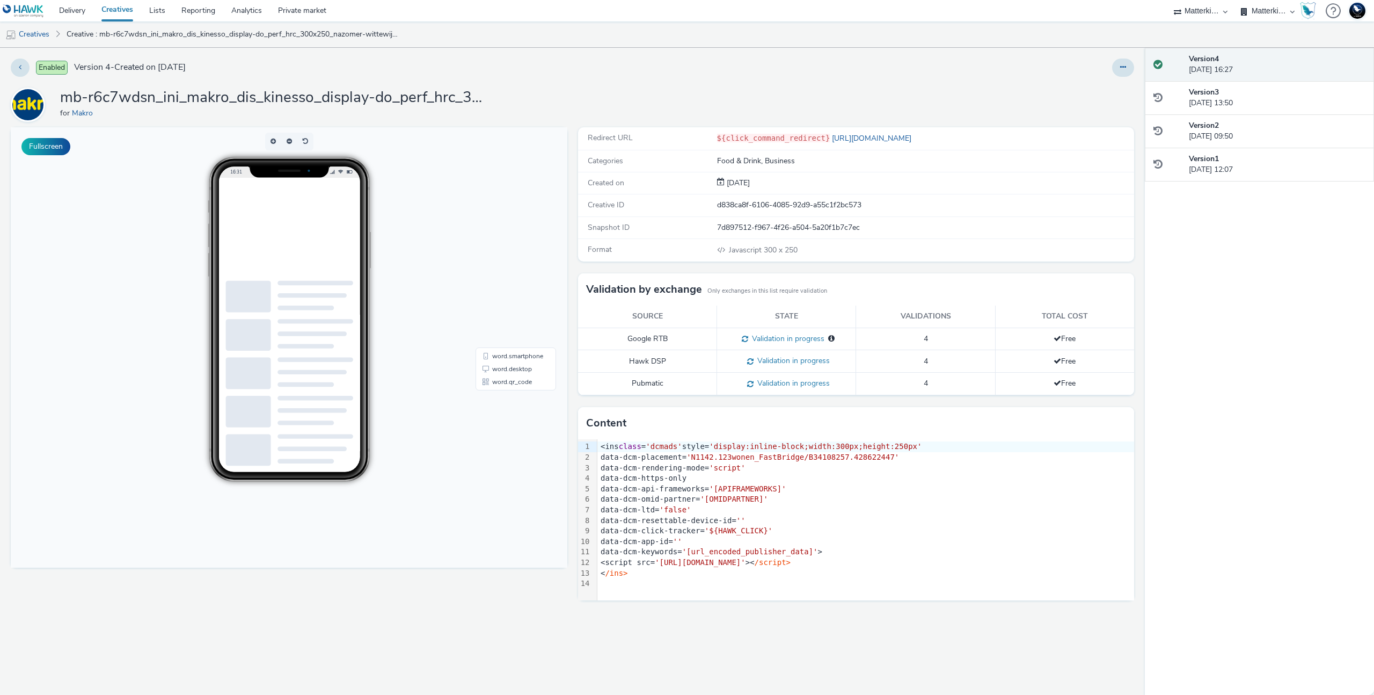
click at [752, 380] on span at bounding box center [748, 383] width 10 height 10
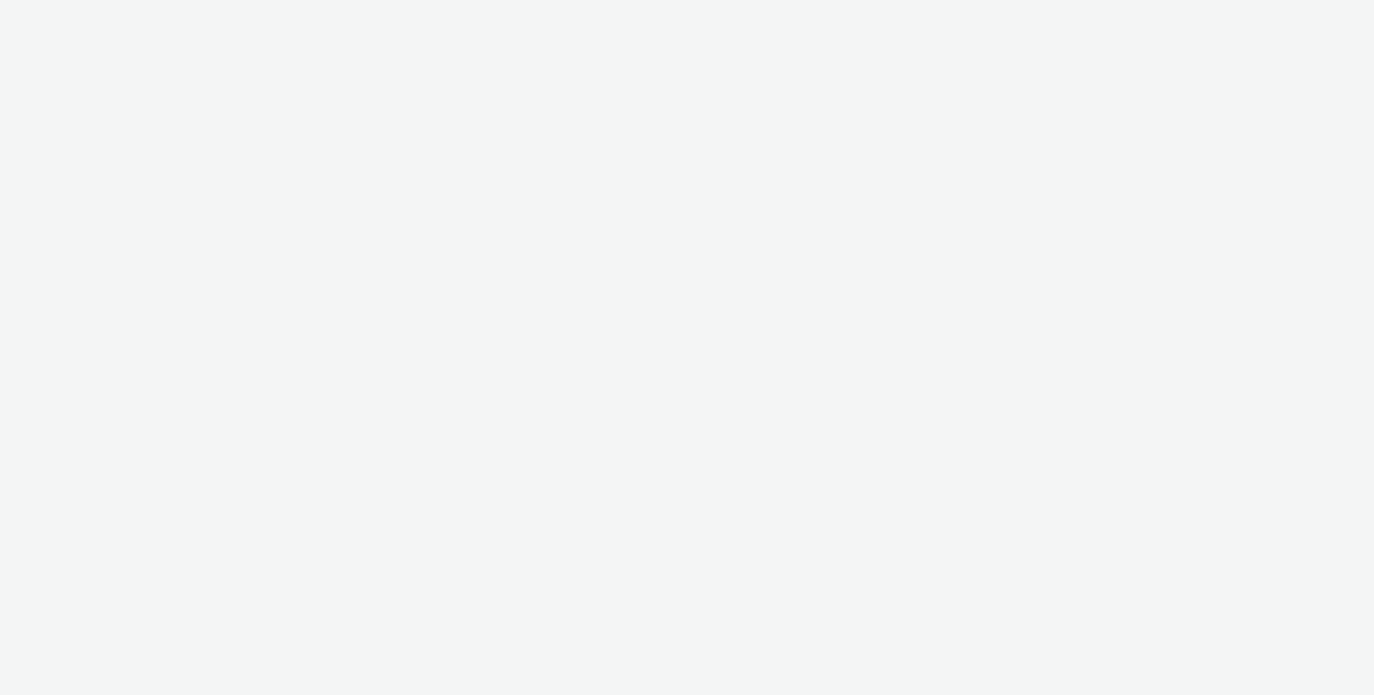
select select "d84d6561-18f3-4a65-9ed0-42618f513f94"
